Goal: Information Seeking & Learning: Learn about a topic

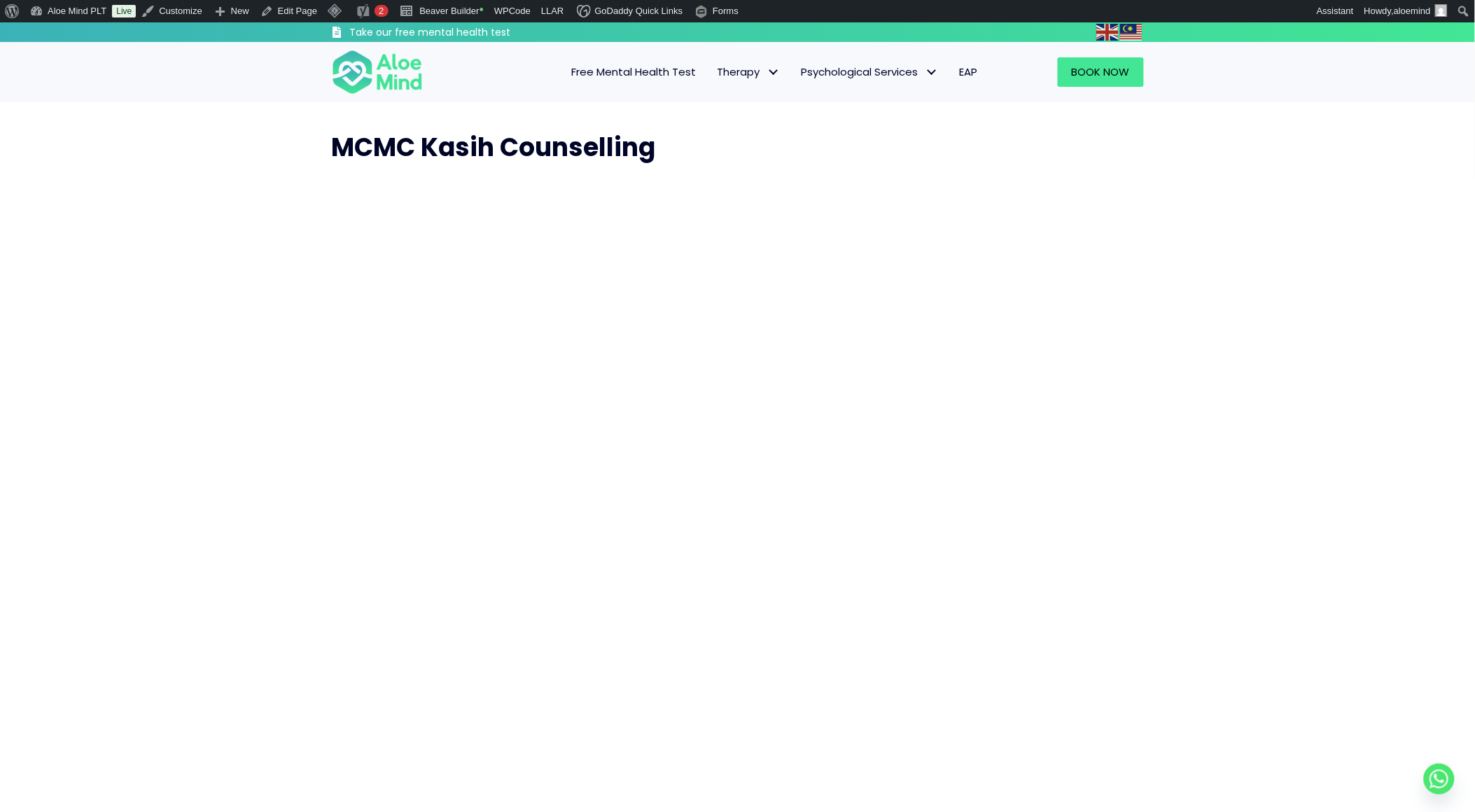
click at [635, 68] on span "Free Mental Health Test" at bounding box center [634, 72] width 125 height 15
